Goal: Feedback & Contribution: Submit feedback/report problem

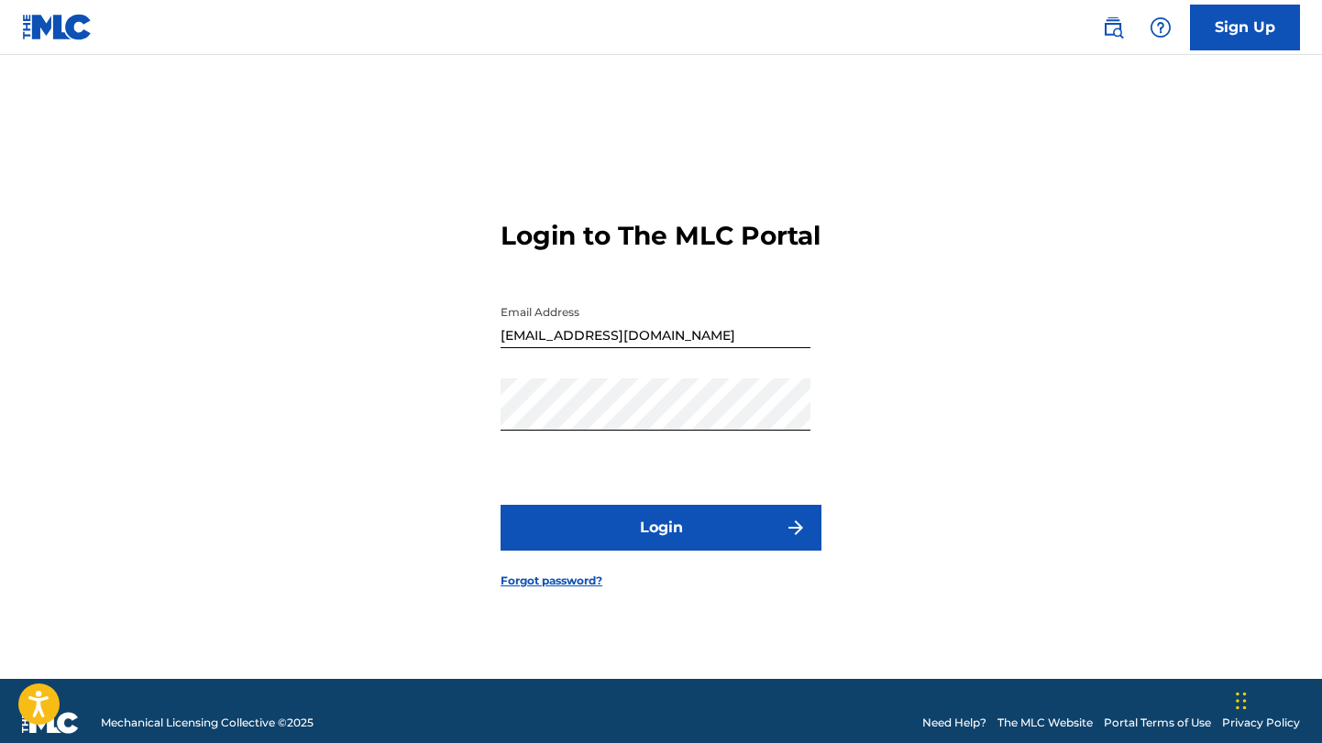
click at [665, 548] on button "Login" at bounding box center [660, 528] width 321 height 46
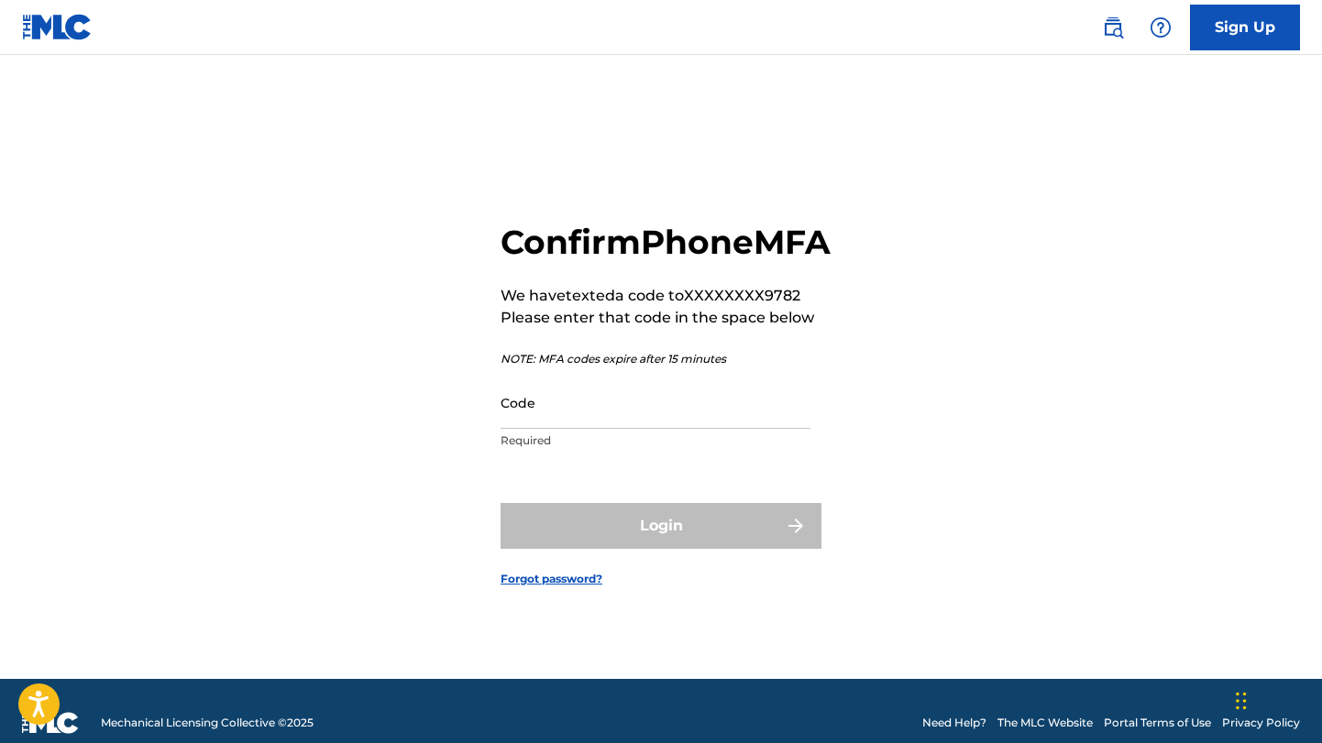
click at [557, 429] on input "Code" at bounding box center [655, 403] width 310 height 52
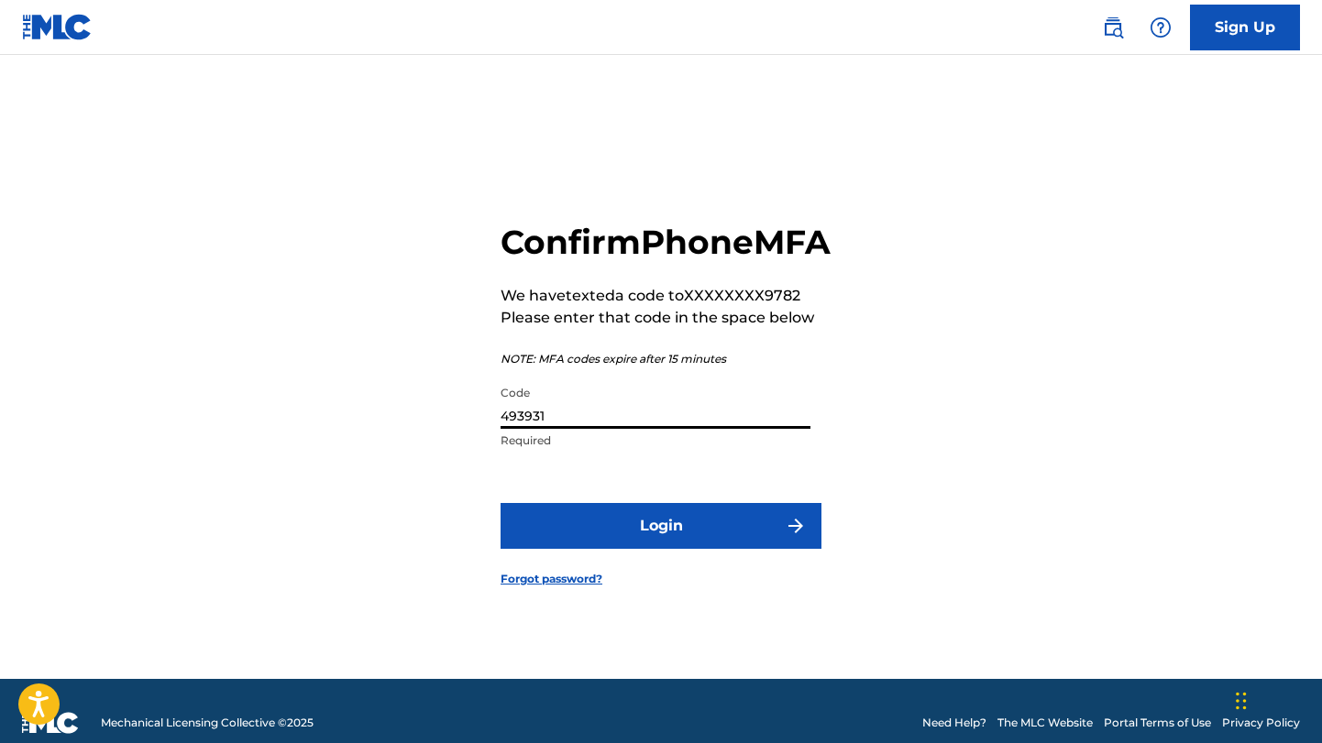
type input "493931"
click at [661, 546] on button "Login" at bounding box center [660, 526] width 321 height 46
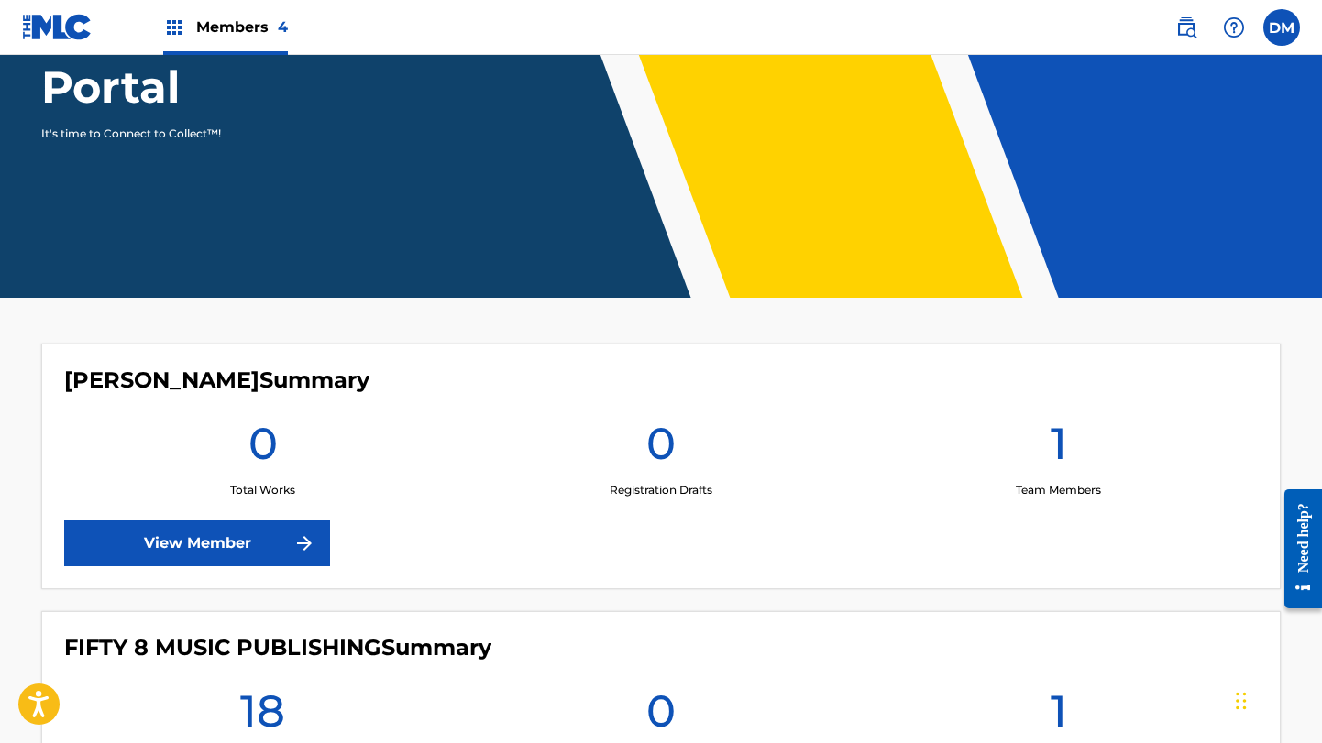
scroll to position [445, 0]
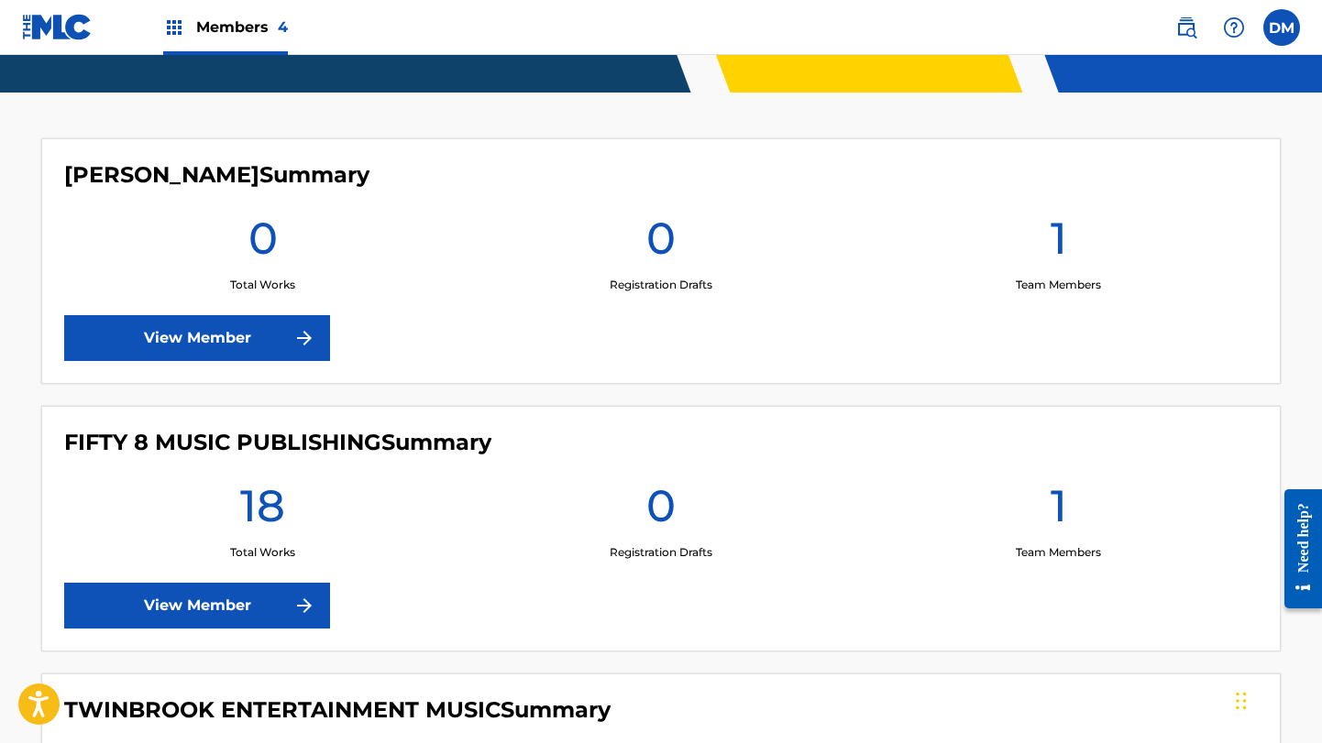
click at [1304, 553] on div "Need help?" at bounding box center [1303, 537] width 25 height 70
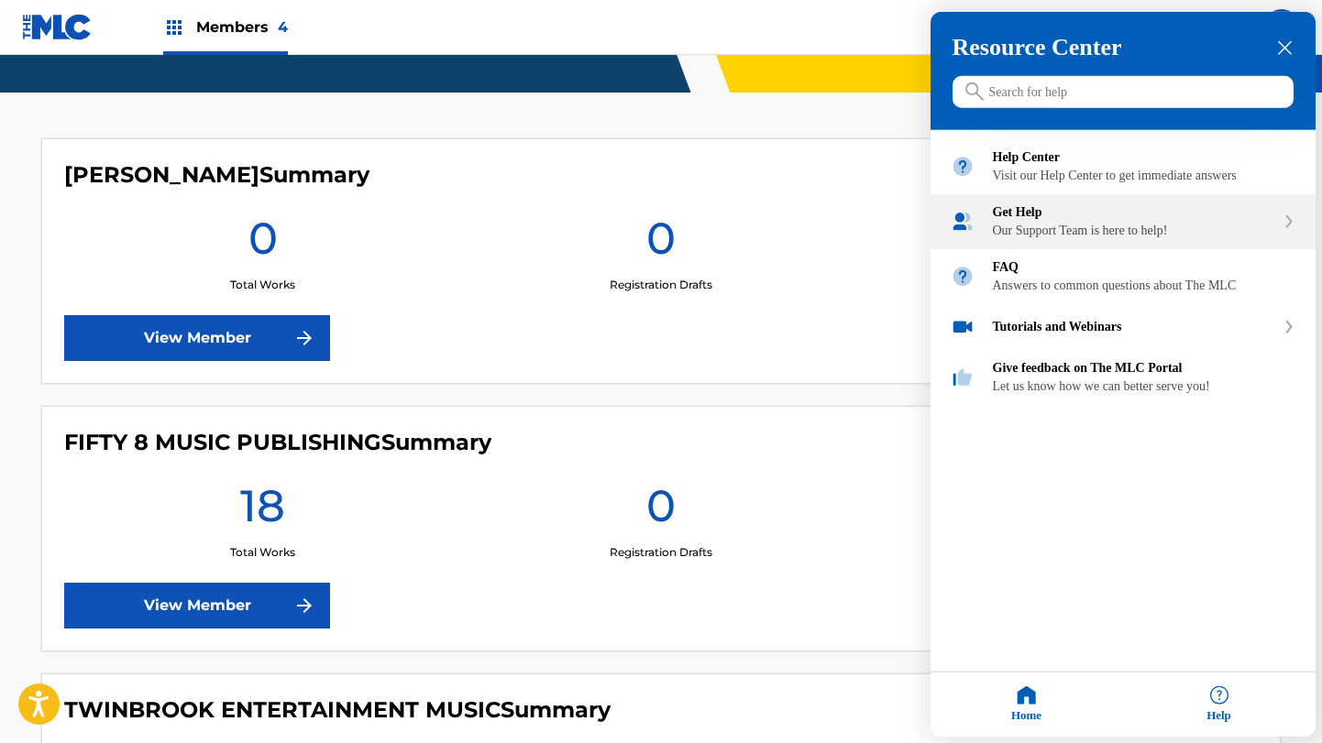
click at [1067, 220] on div "Get Help" at bounding box center [1134, 212] width 282 height 15
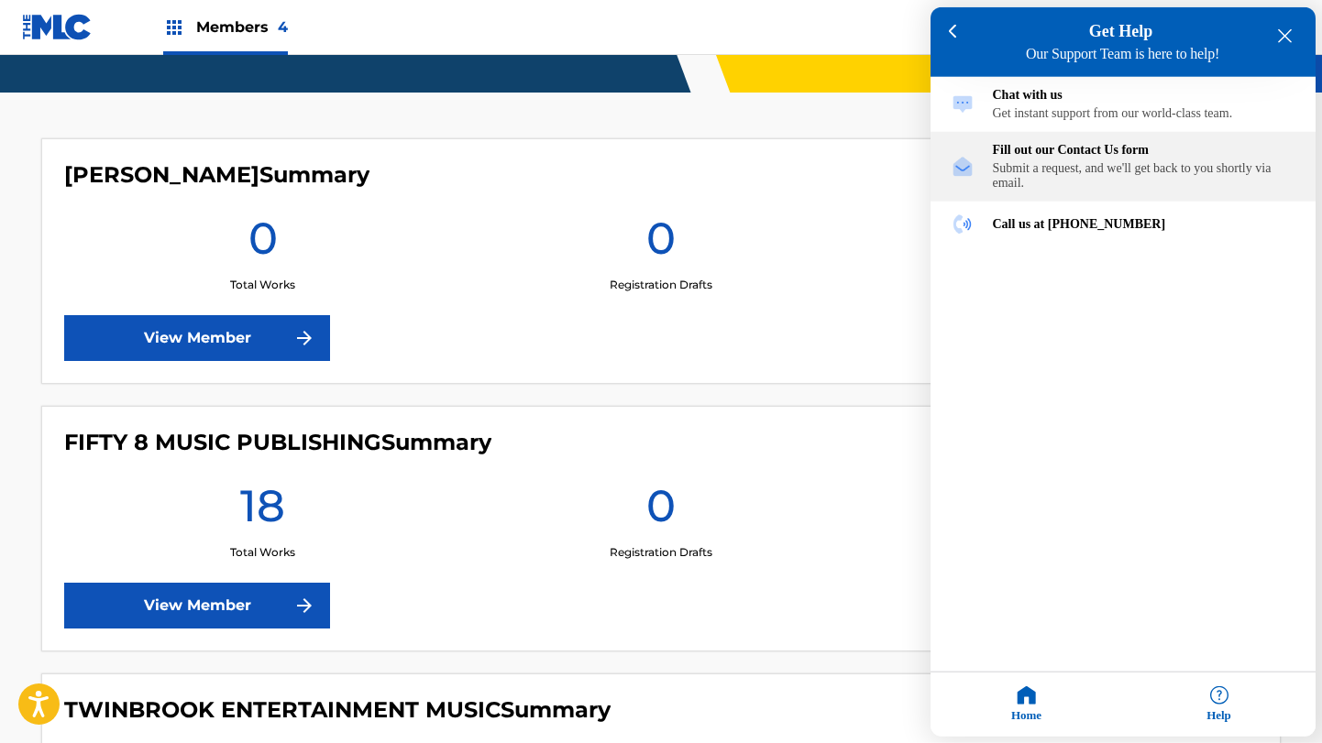
click at [1078, 185] on div "Submit a request, and we'll get back to you shortly via email." at bounding box center [1144, 175] width 302 height 29
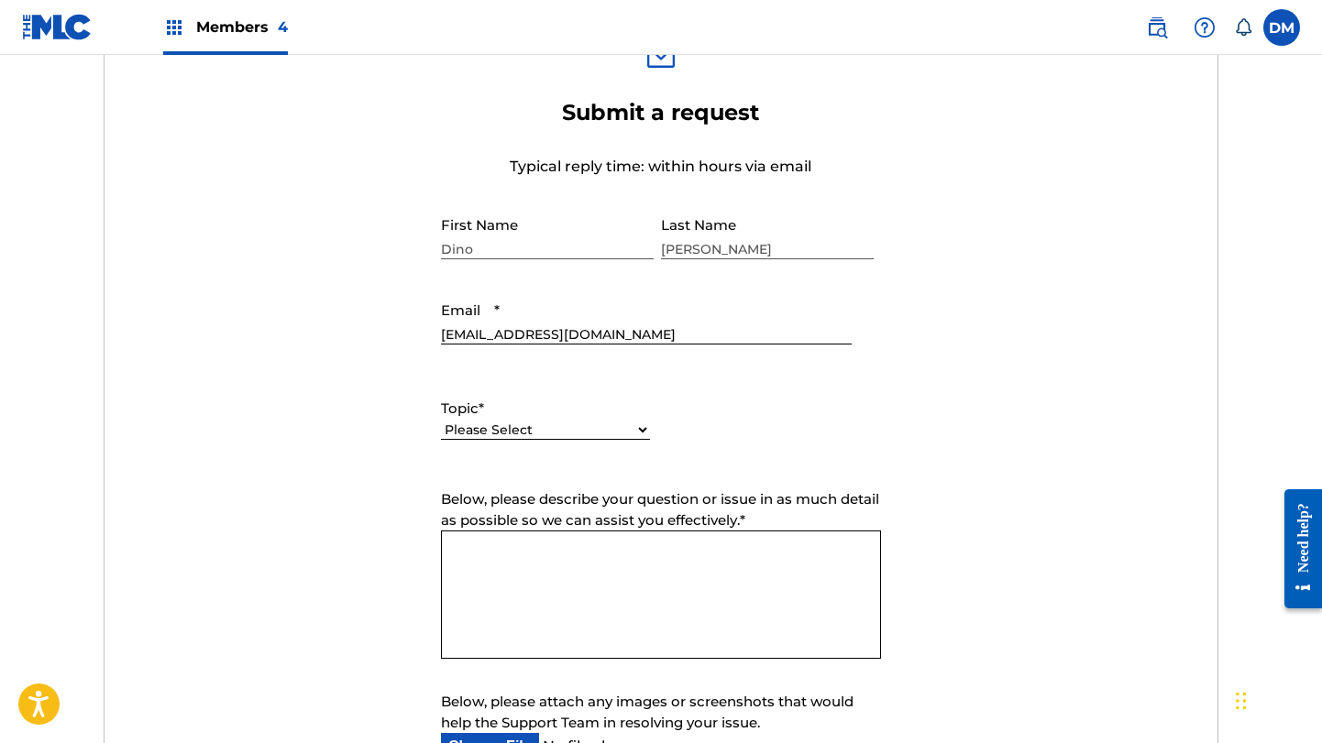
scroll to position [720, 0]
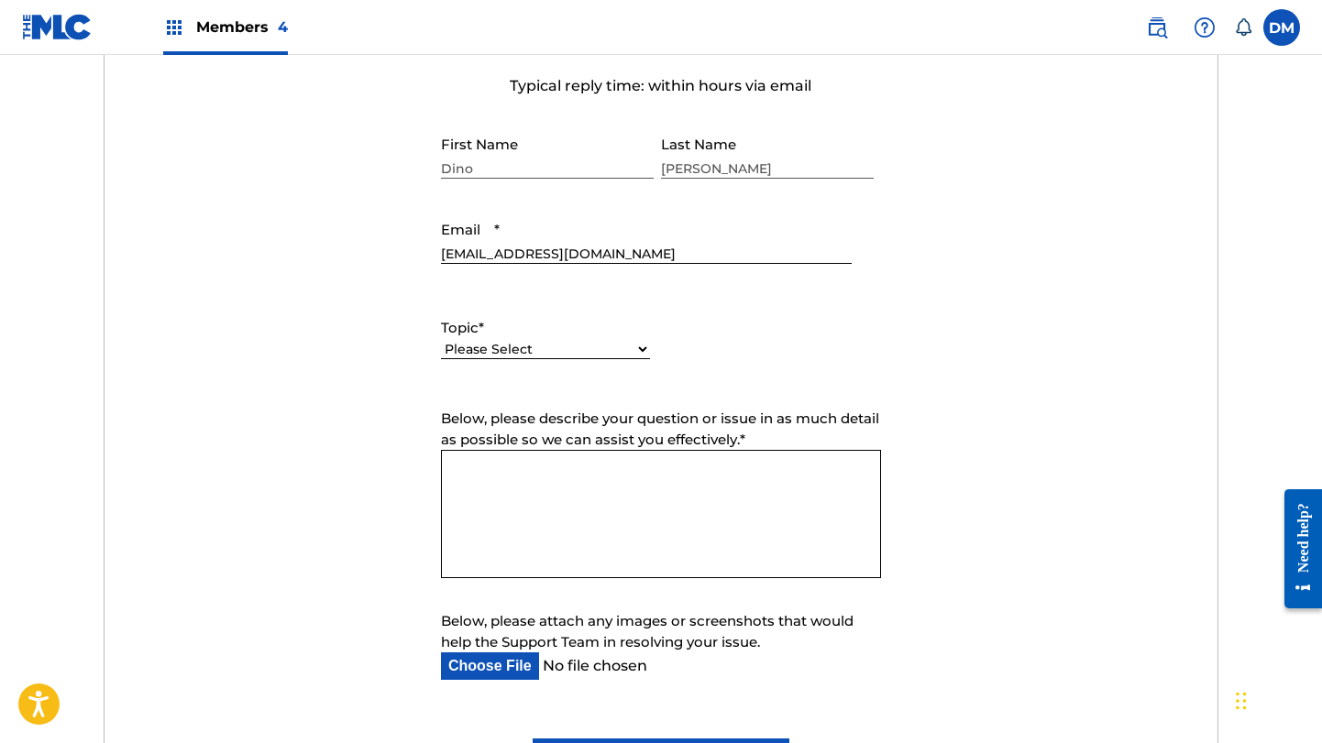
click at [515, 456] on textarea "Below, please describe your question or issue in as much detail as possible so …" at bounding box center [661, 514] width 440 height 128
click at [540, 336] on label "Topic *" at bounding box center [545, 328] width 209 height 21
click at [540, 340] on select "Please Select I need help with my account I need help with managing my catalog …" at bounding box center [545, 349] width 209 height 19
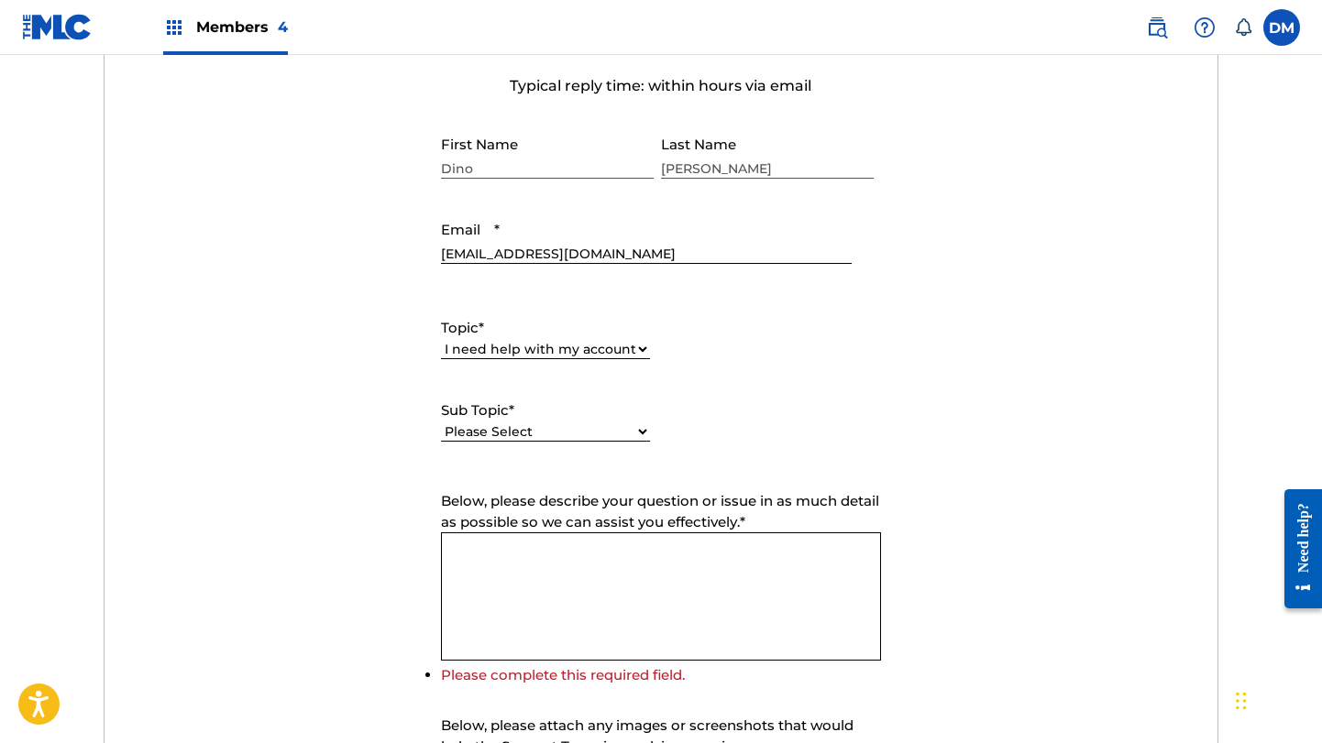
click at [524, 467] on form "Submit a request Typical reply time: within hours via email First Name Dino Las…" at bounding box center [661, 453] width 1114 height 871
click at [531, 421] on div "Please Select I need help with my user account I can't log in to my user accoun…" at bounding box center [545, 441] width 209 height 41
drag, startPoint x: 527, startPoint y: 430, endPoint x: 684, endPoint y: 380, distance: 164.4
click at [780, 402] on div "Topic * Please Select I need help with my account I need help with managing my …" at bounding box center [661, 379] width 440 height 165
select select "I need help with managing my catalog"
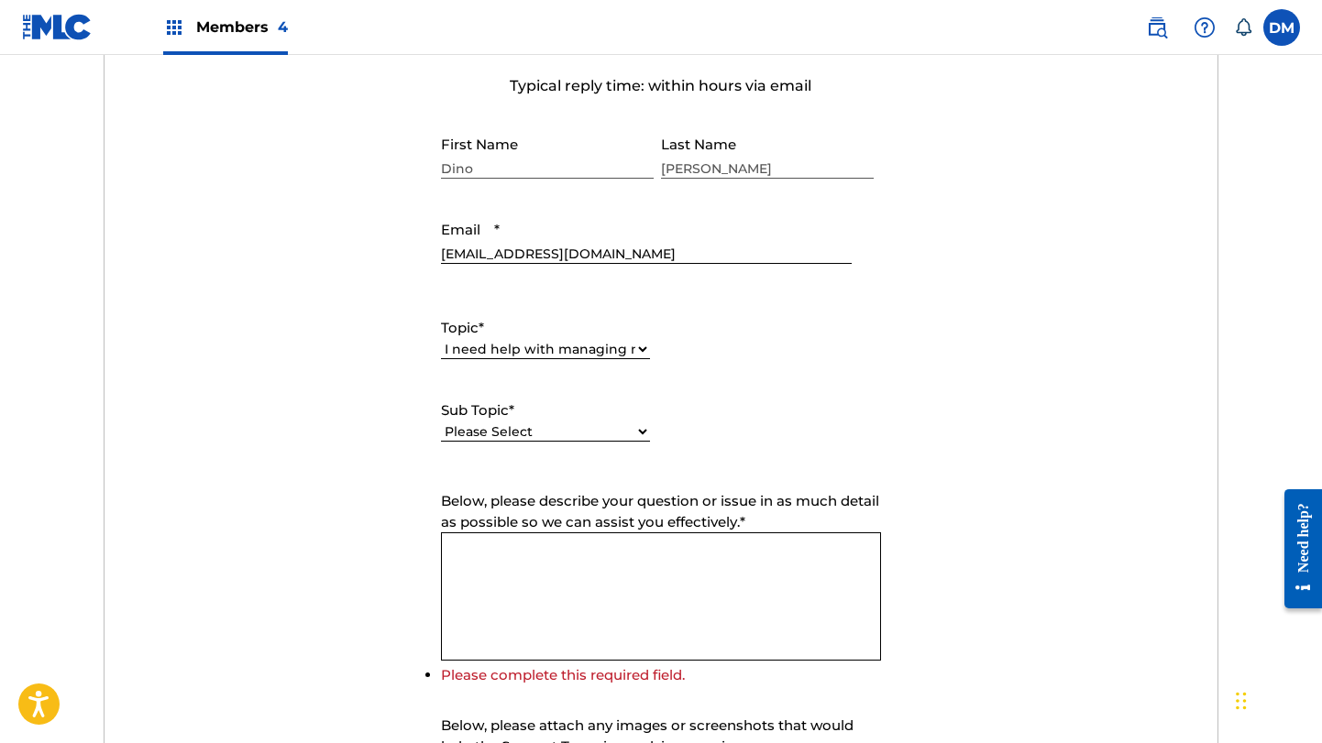
click at [576, 413] on label "Sub Topic *" at bounding box center [545, 411] width 209 height 21
click at [576, 423] on select "Please Select I need help with CWR I need help registering my work(s) in The ML…" at bounding box center [545, 432] width 209 height 19
select select "I need help editing my works"
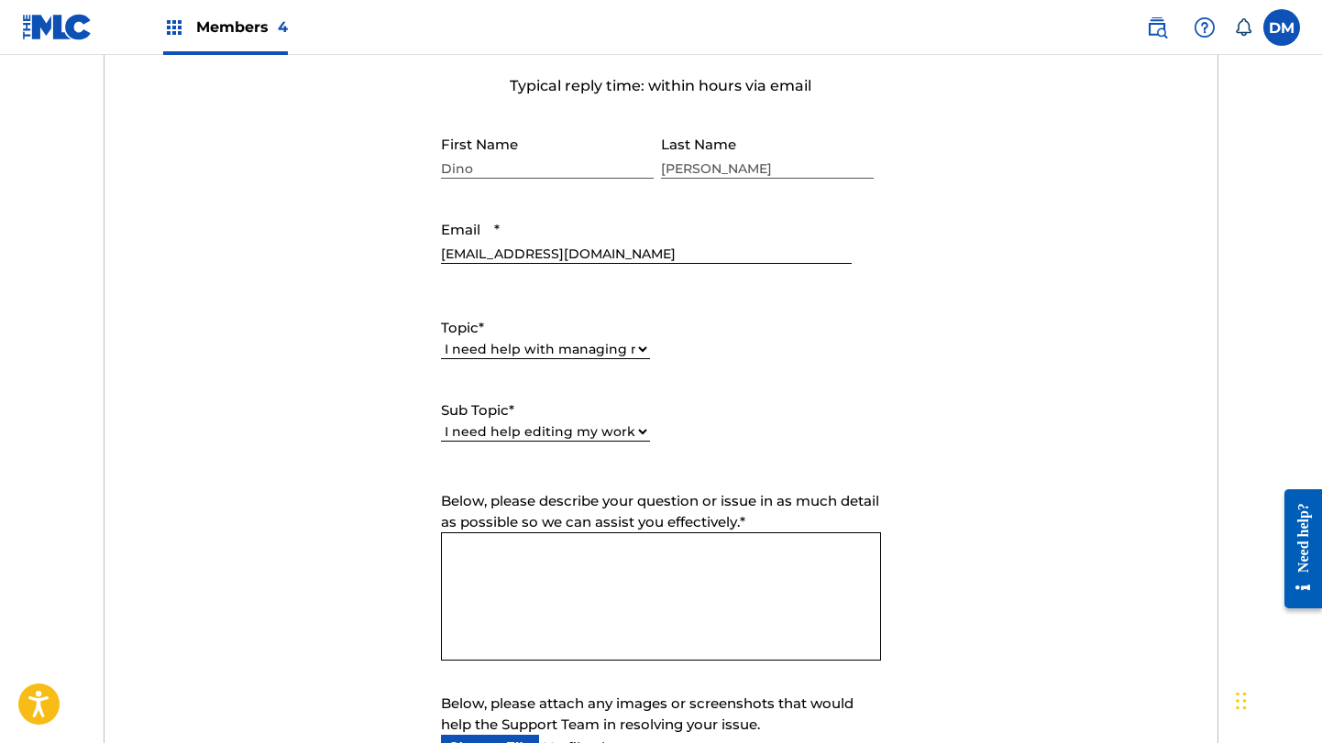
click at [603, 580] on textarea "Below, please describe your question or issue in as much detail as possible so …" at bounding box center [661, 597] width 440 height 128
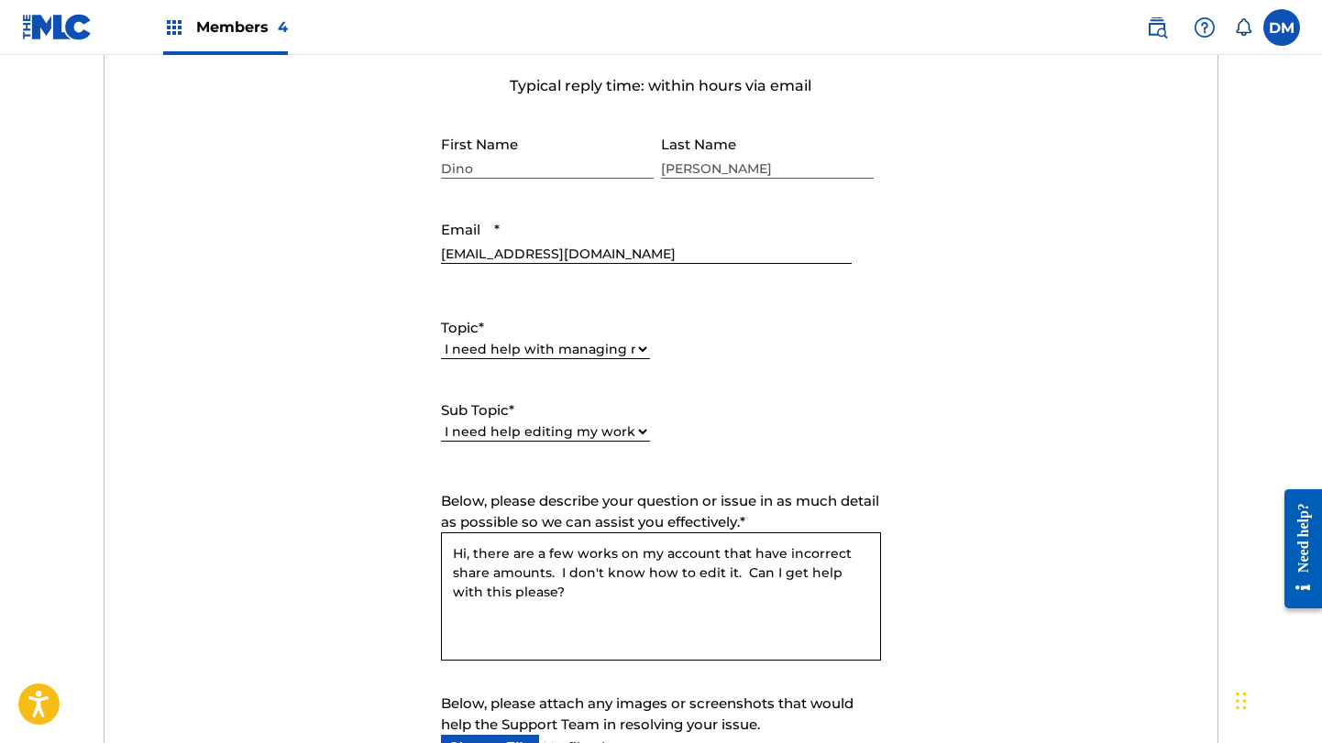
scroll to position [1072, 0]
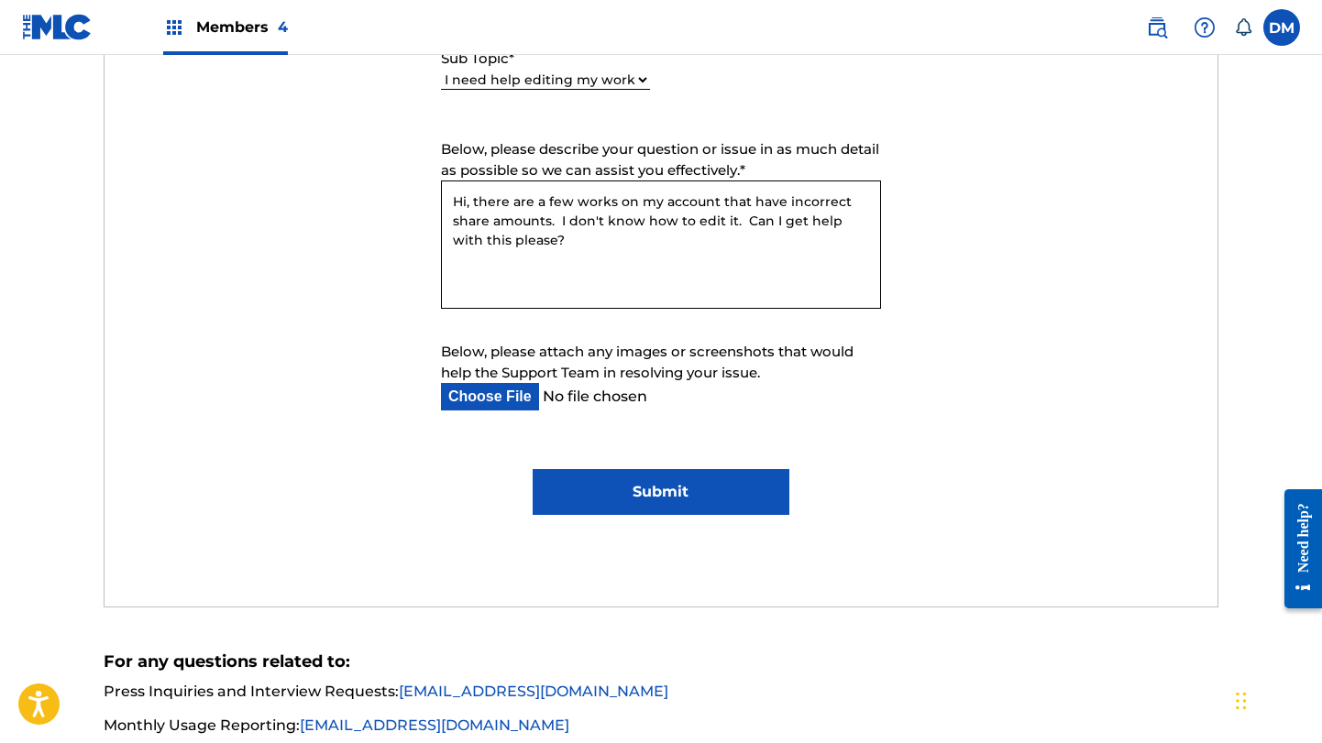
type textarea "Hi, there are a few works on my account that have incorrect share amounts. I do…"
click at [689, 490] on input "Submit" at bounding box center [661, 492] width 256 height 46
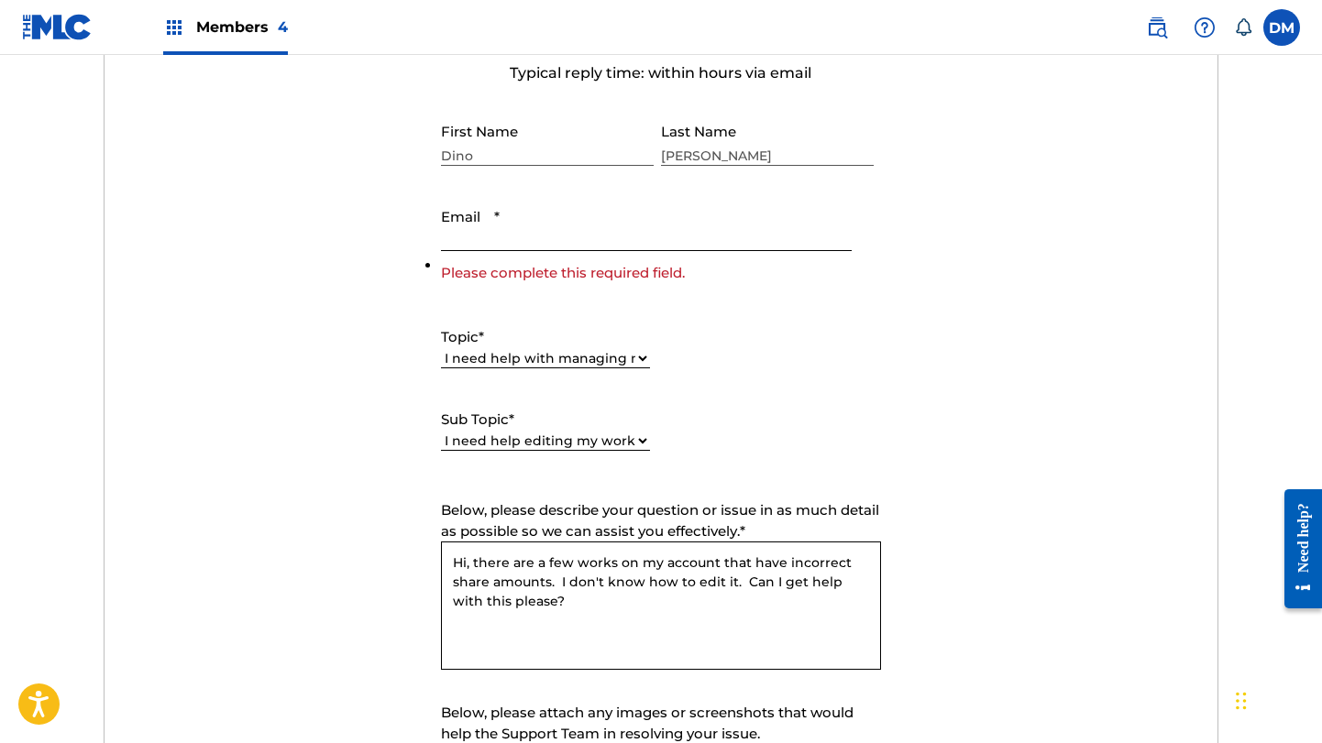
scroll to position [584, 0]
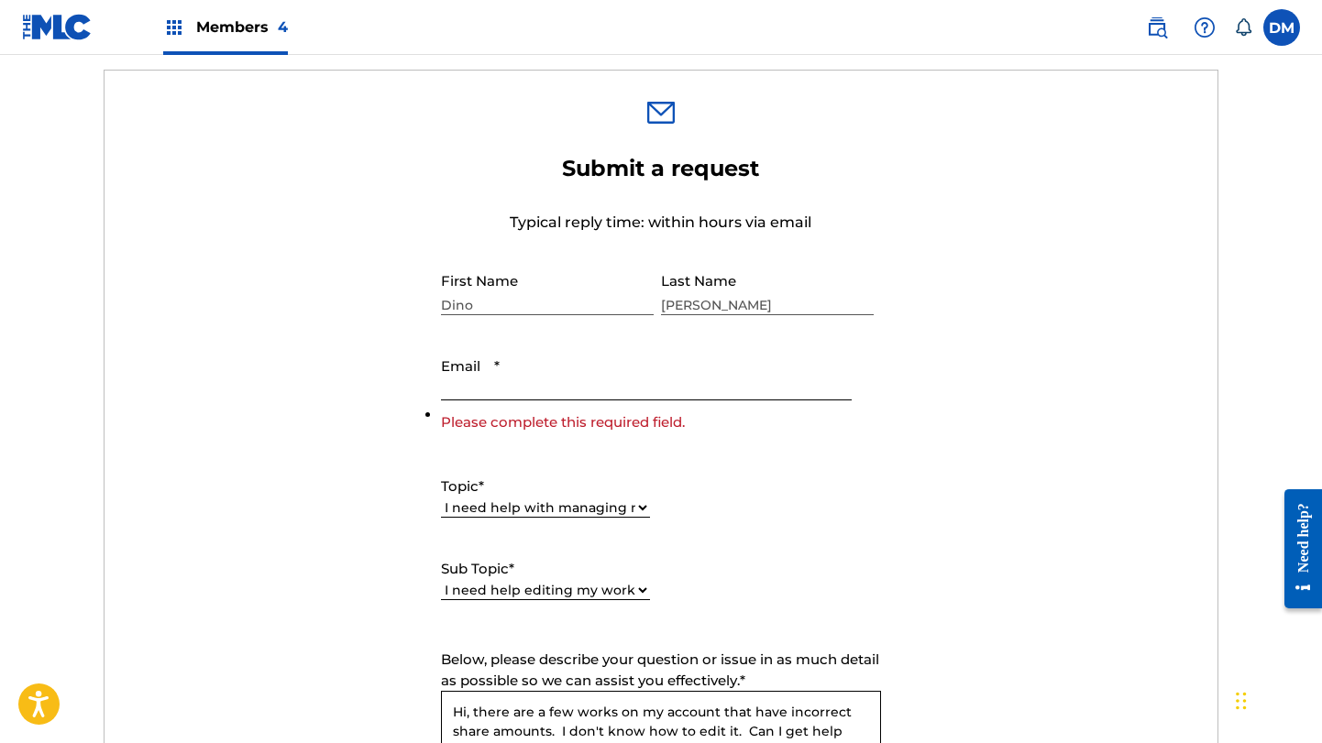
click at [496, 380] on input "Email *" at bounding box center [646, 374] width 411 height 52
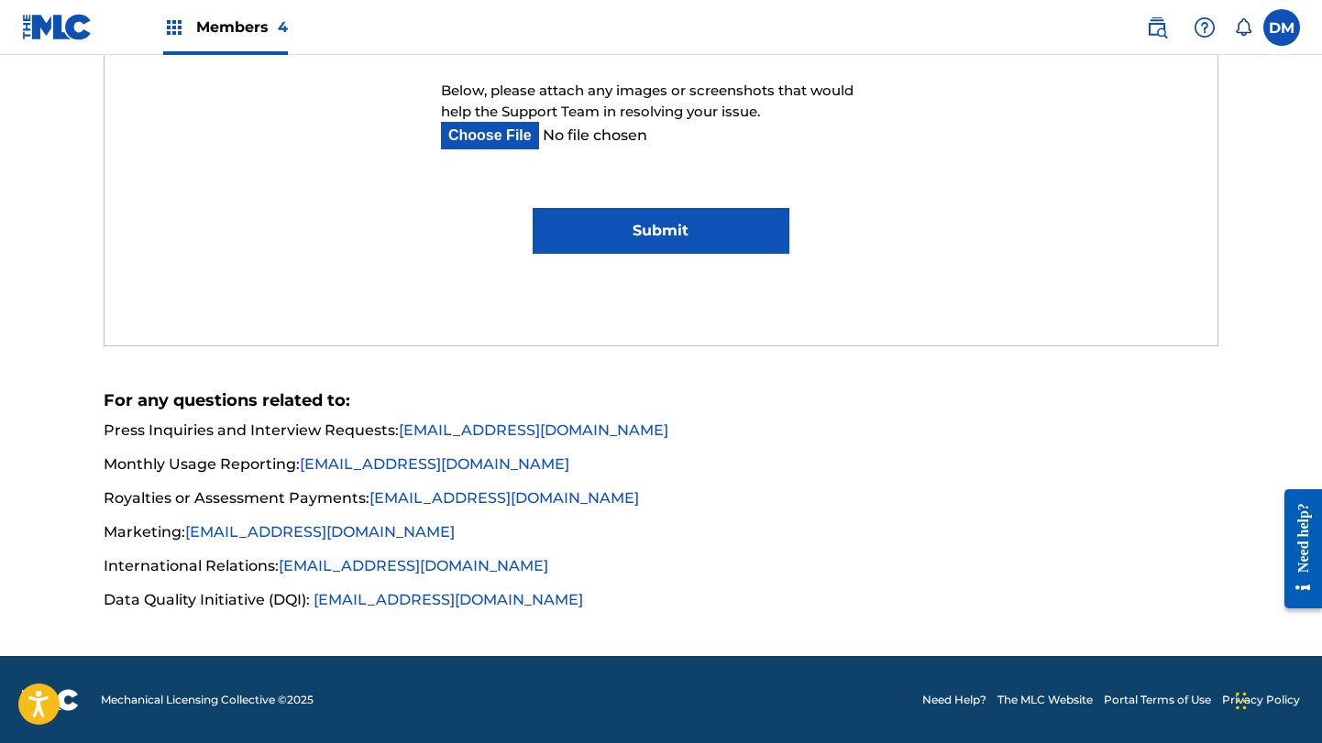
type input "[EMAIL_ADDRESS][DOMAIN_NAME]"
click at [664, 241] on input "Submit" at bounding box center [661, 231] width 256 height 46
